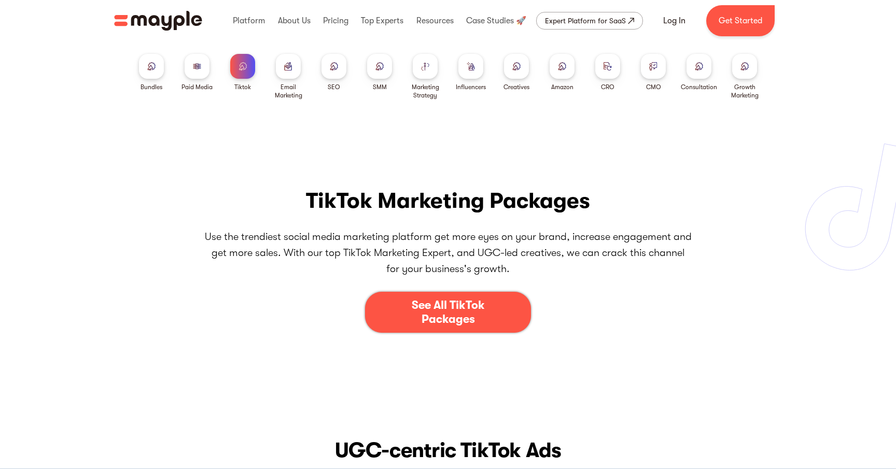
click at [188, 65] on div at bounding box center [197, 66] width 25 height 25
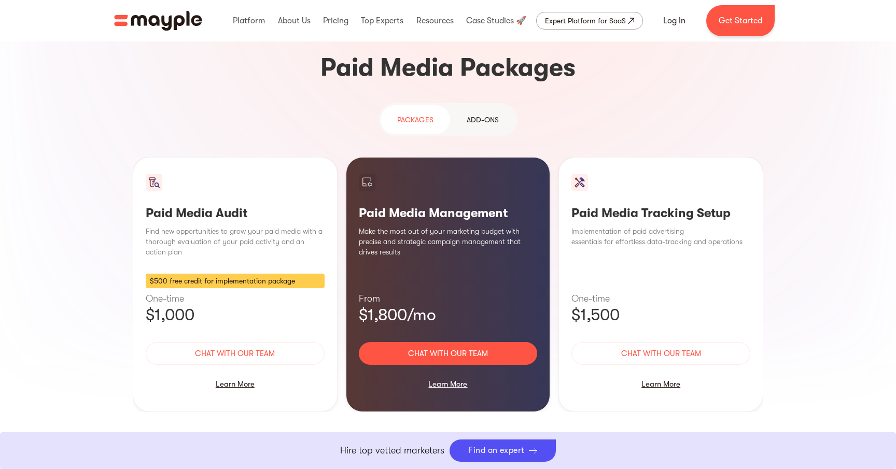
scroll to position [915, 0]
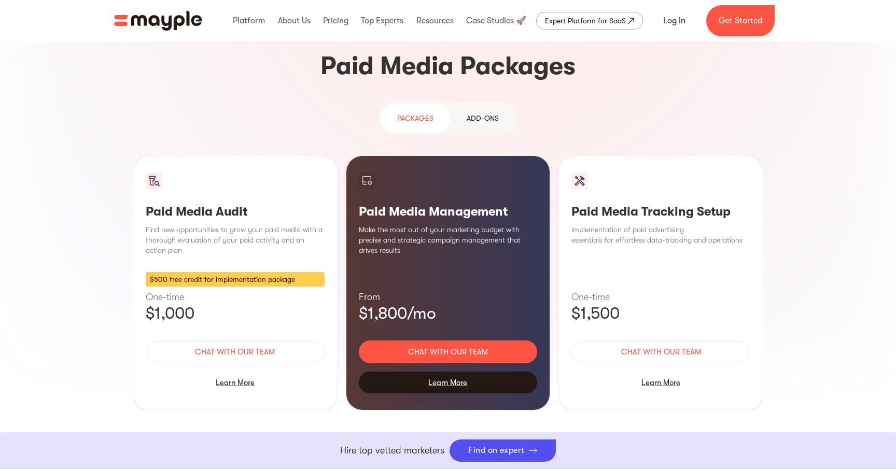
click at [456, 372] on div "Learn More" at bounding box center [448, 383] width 179 height 22
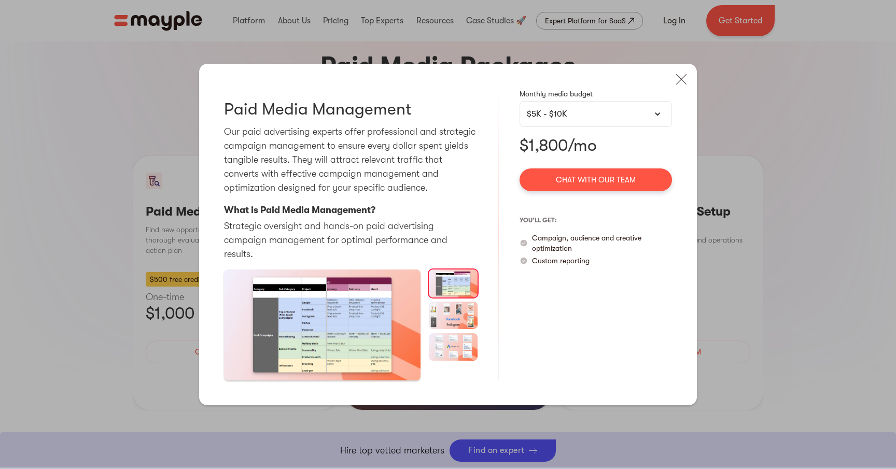
click at [321, 336] on img "open lightbox" at bounding box center [322, 325] width 196 height 110
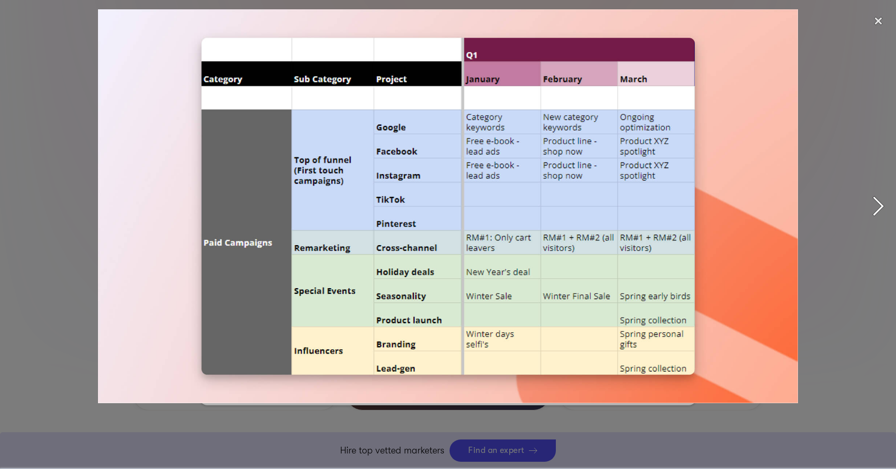
click at [875, 197] on div "next image" at bounding box center [878, 206] width 35 height 394
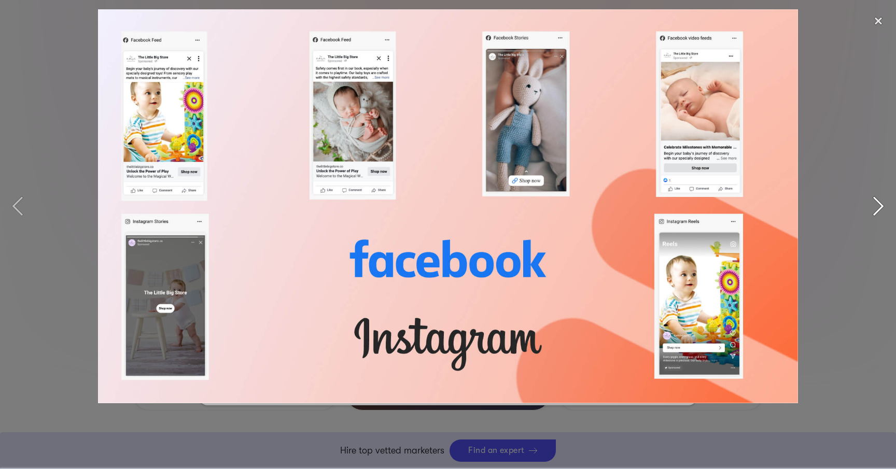
click at [875, 197] on div "next image" at bounding box center [878, 206] width 35 height 394
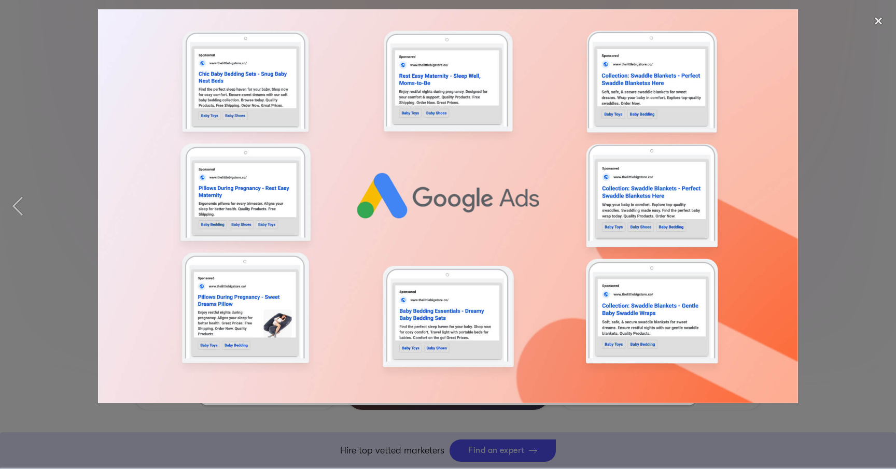
click at [841, 196] on div at bounding box center [448, 206] width 896 height 394
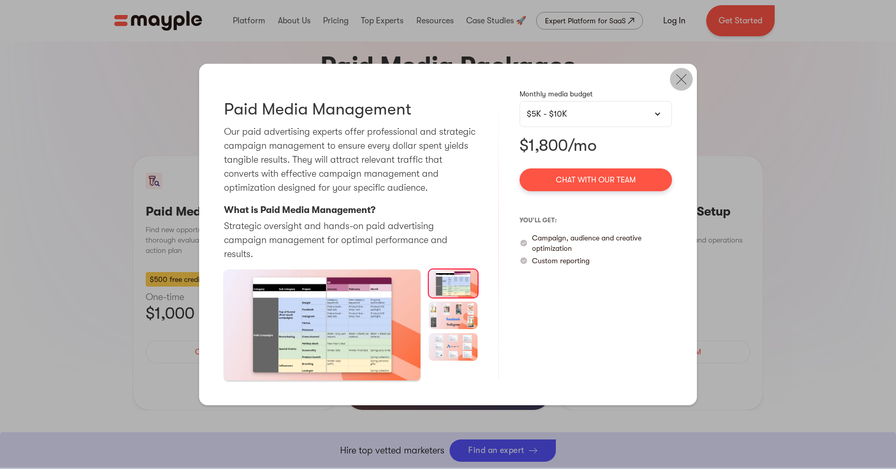
click at [679, 85] on img at bounding box center [681, 79] width 23 height 23
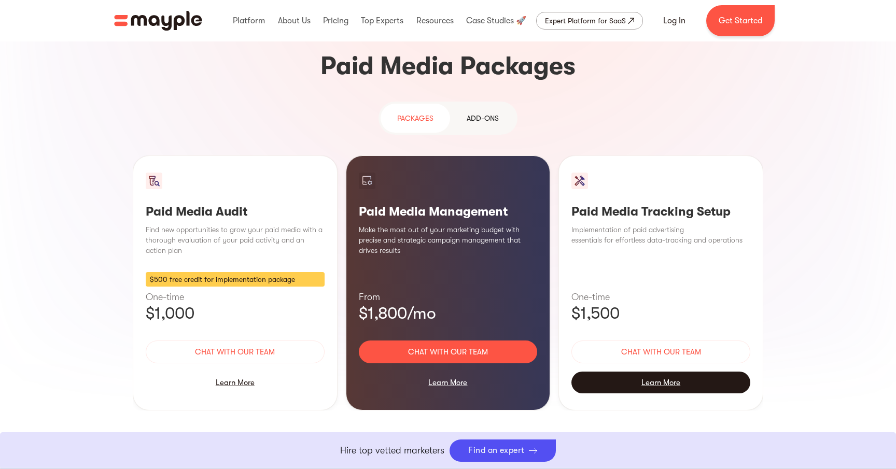
click at [685, 372] on div "Learn More" at bounding box center [660, 383] width 179 height 22
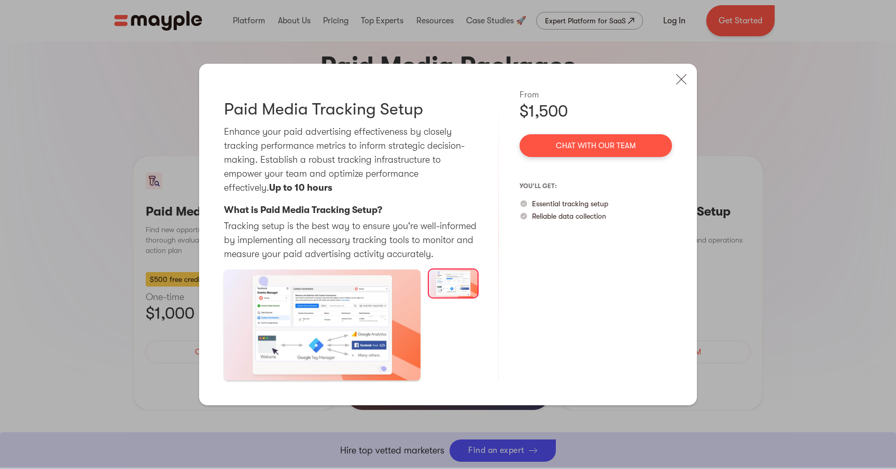
click at [326, 323] on img "open lightbox" at bounding box center [322, 325] width 196 height 110
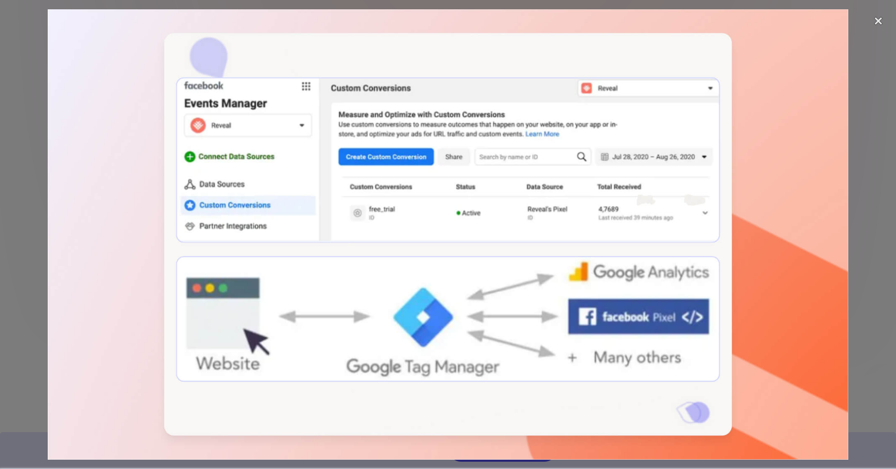
click at [823, 266] on img at bounding box center [448, 234] width 800 height 451
click at [892, 269] on div "next image" at bounding box center [878, 234] width 35 height 451
click at [880, 259] on div "next image" at bounding box center [878, 234] width 35 height 451
click at [876, 19] on div "close lightbox" at bounding box center [878, 20] width 35 height 23
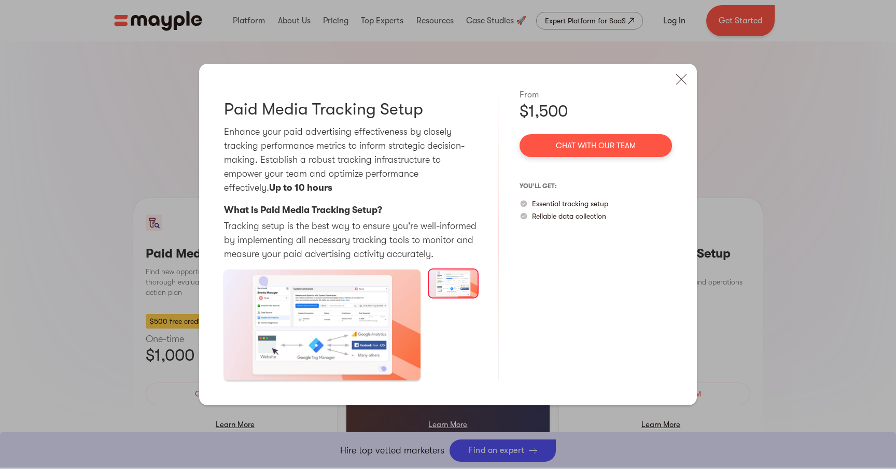
scroll to position [869, 0]
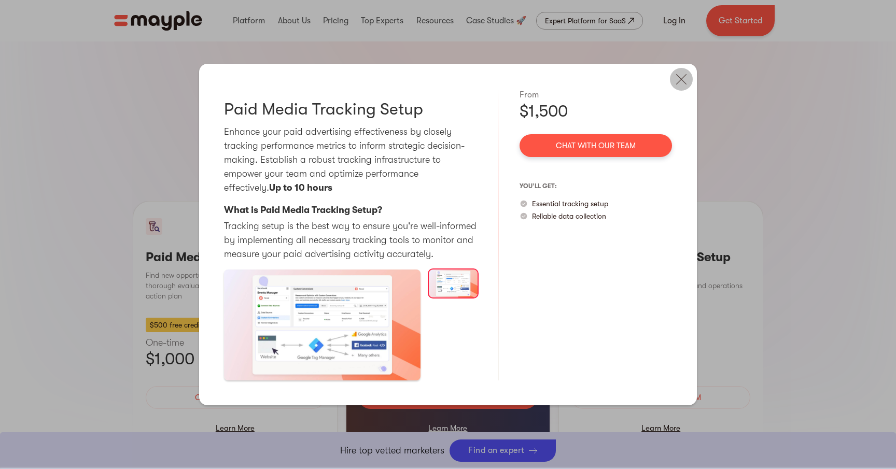
click at [682, 77] on img at bounding box center [681, 79] width 23 height 23
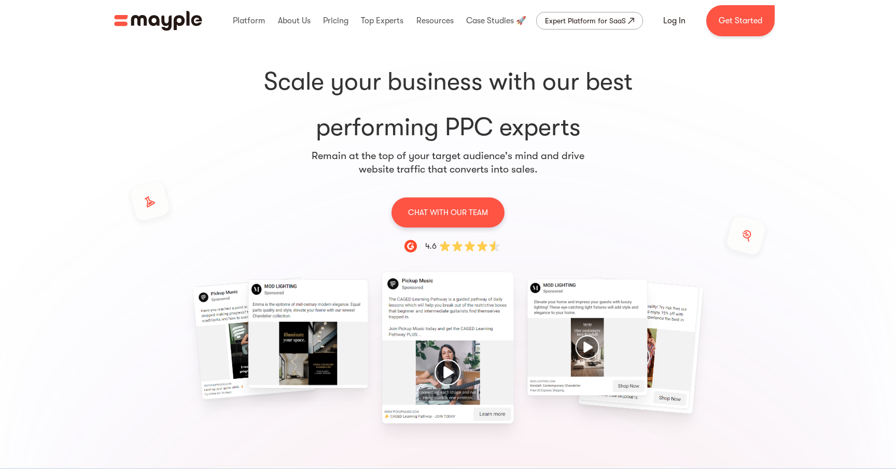
scroll to position [0, 0]
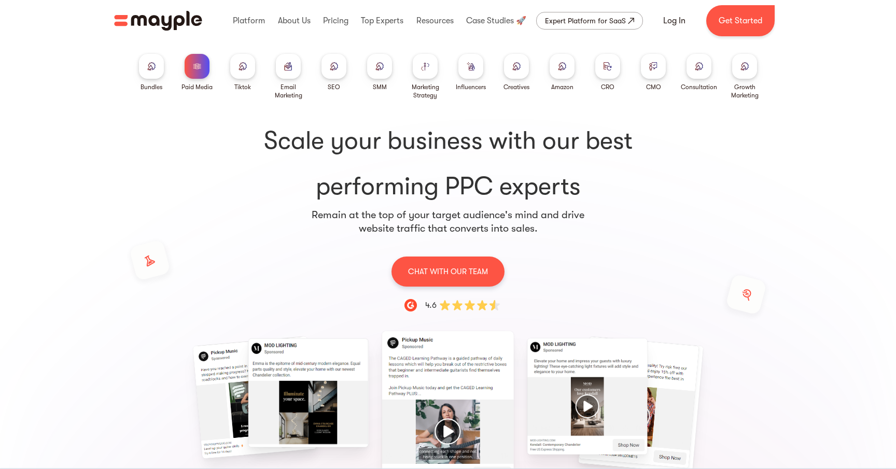
click at [513, 69] on img at bounding box center [516, 66] width 8 height 8
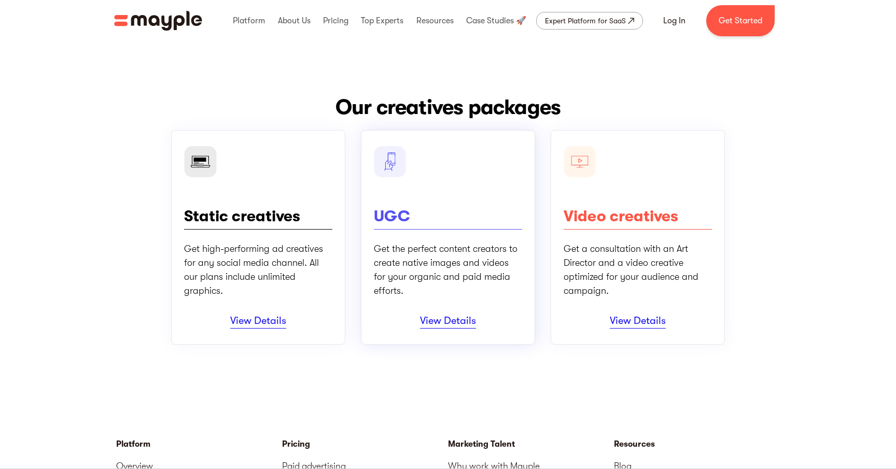
scroll to position [69, 0]
click at [445, 321] on link "View Details" at bounding box center [448, 321] width 56 height 14
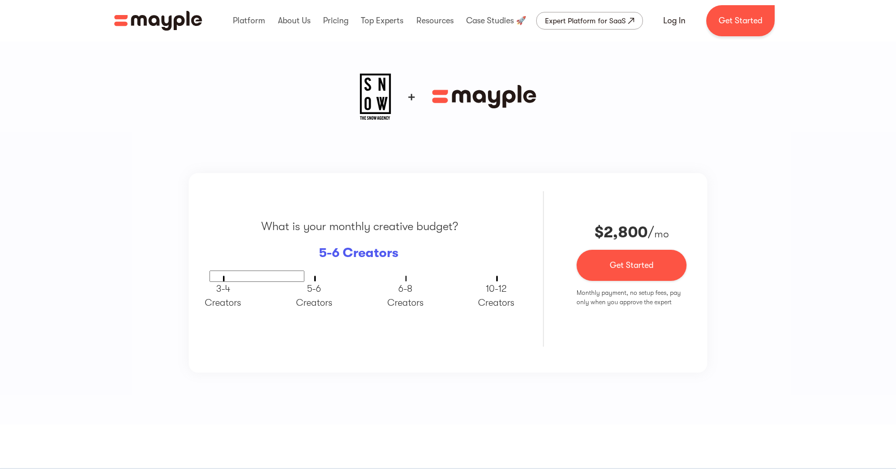
scroll to position [652, 0]
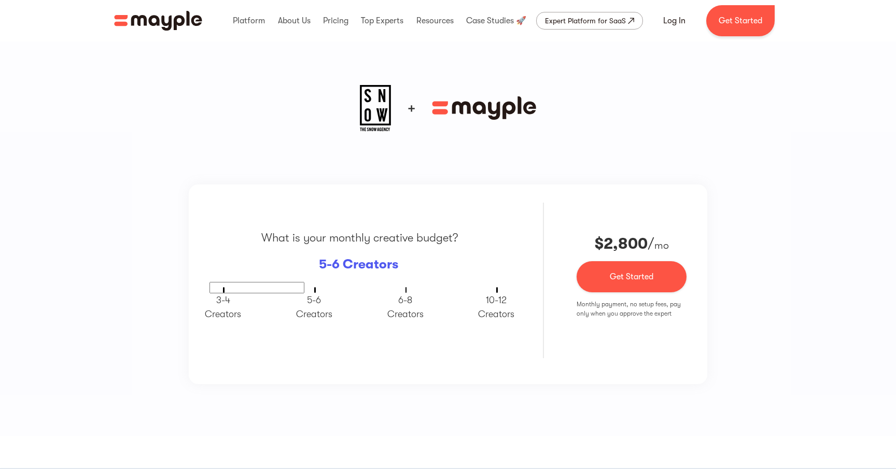
click at [310, 287] on div at bounding box center [359, 287] width 301 height 11
click at [314, 308] on p "5-6 ‍ Creators" at bounding box center [314, 307] width 36 height 28
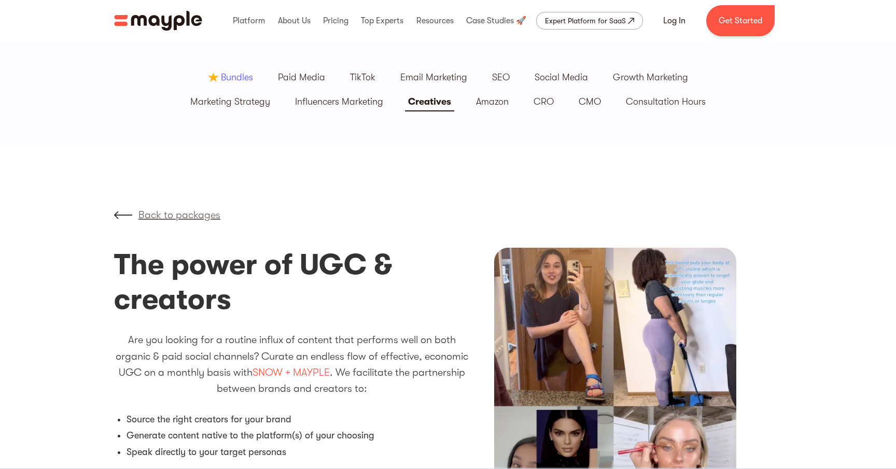
scroll to position [0, 0]
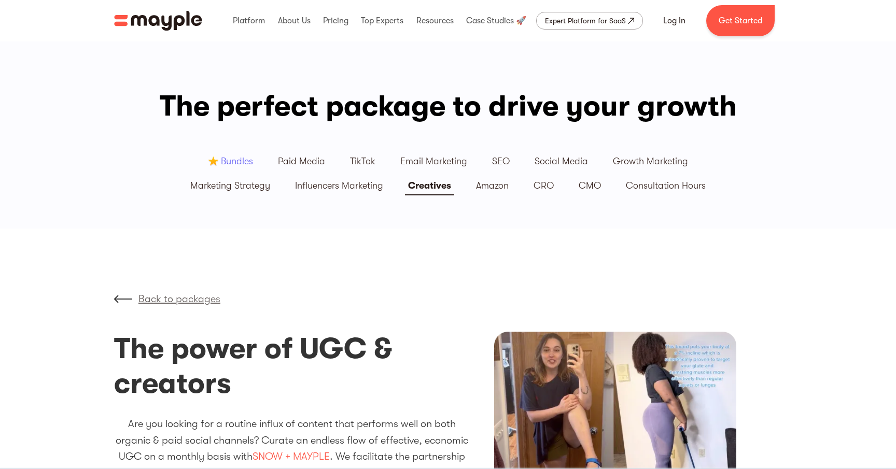
click at [227, 163] on div "Bundles" at bounding box center [237, 162] width 32 height 12
